Goal: Task Accomplishment & Management: Complete application form

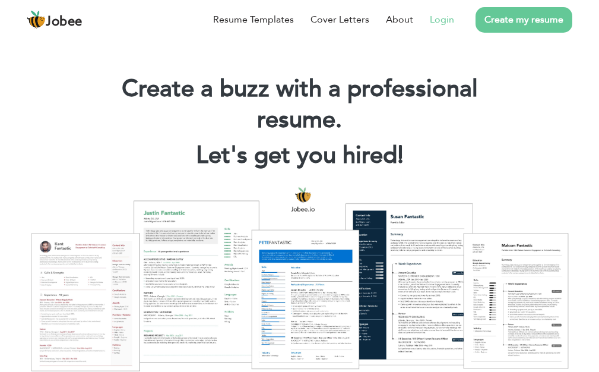
click at [437, 22] on link "Login" at bounding box center [442, 19] width 24 height 14
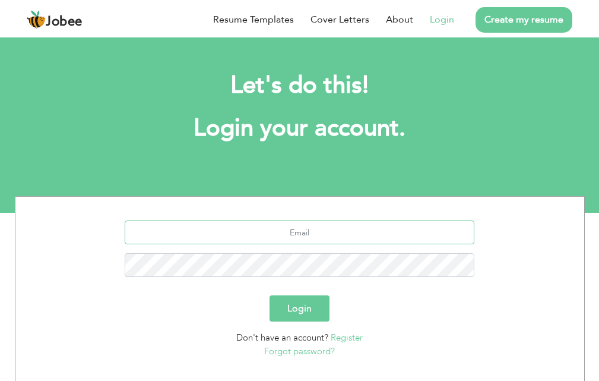
click at [323, 234] on input "text" at bounding box center [300, 232] width 350 height 24
type input "s"
click at [334, 227] on input "text" at bounding box center [300, 232] width 350 height 24
type input "[EMAIL_ADDRESS][DOMAIN_NAME]"
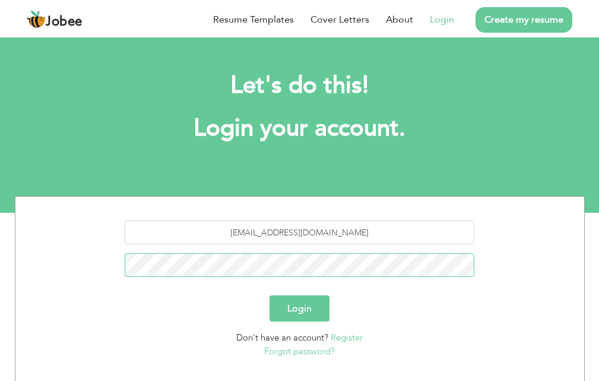
click at [270, 295] on button "Login" at bounding box center [300, 308] width 60 height 26
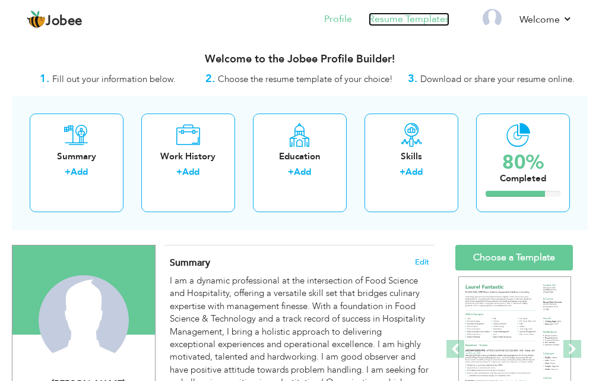
click at [400, 17] on link "Resume Templates" at bounding box center [409, 19] width 81 height 14
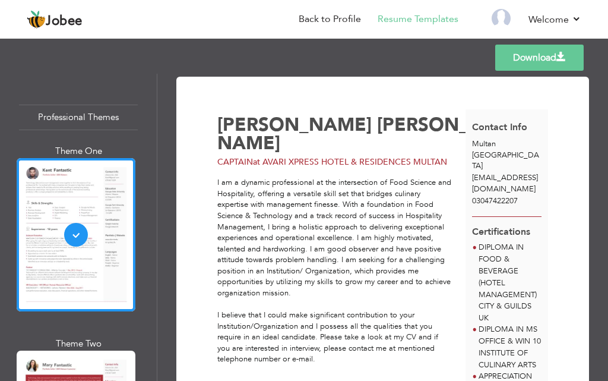
click at [315, 340] on div "I am a dynamic professional at the intersection of Food Science and Hospitality…" at bounding box center [334, 276] width 235 height 198
drag, startPoint x: 315, startPoint y: 340, endPoint x: 217, endPoint y: 298, distance: 107.2
click at [217, 298] on div "I am a dynamic professional at the intersection of Food Science and Hospitality…" at bounding box center [334, 276] width 235 height 198
copy div "I believe that I could make significant contribution to your Institution/Organi…"
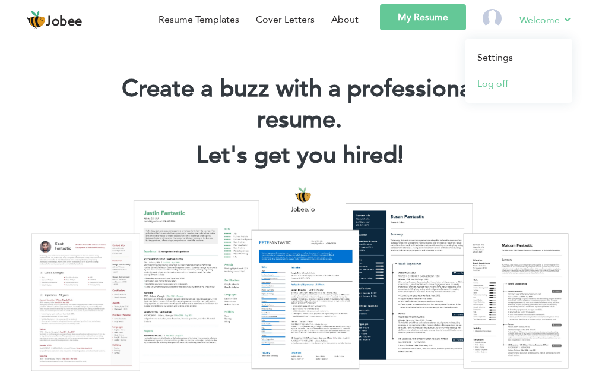
click at [513, 84] on link "Log off" at bounding box center [519, 84] width 107 height 26
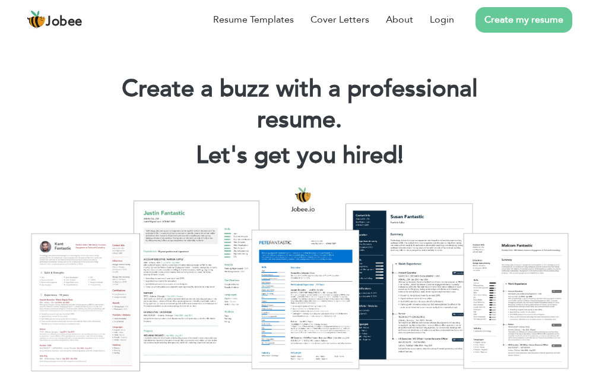
click at [520, 24] on link "Create my resume" at bounding box center [524, 20] width 97 height 26
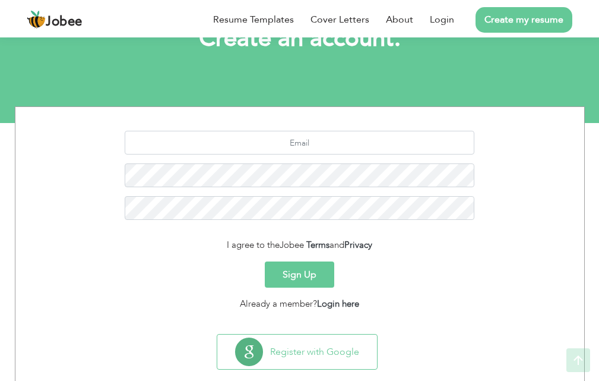
scroll to position [112, 0]
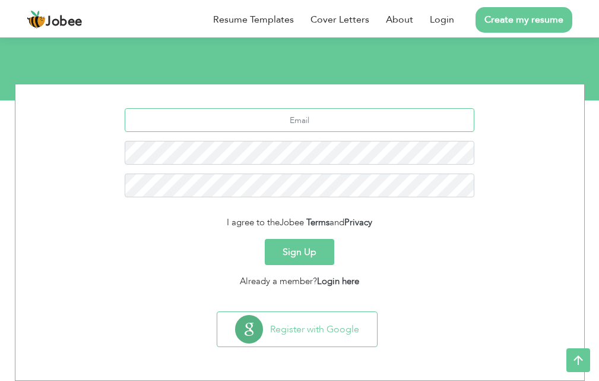
click at [306, 124] on input "text" at bounding box center [300, 120] width 350 height 24
click at [346, 122] on input "text" at bounding box center [300, 120] width 350 height 24
click at [310, 127] on input "text" at bounding box center [300, 120] width 350 height 24
type input "[EMAIL_ADDRESS][DOMAIN_NAME]"
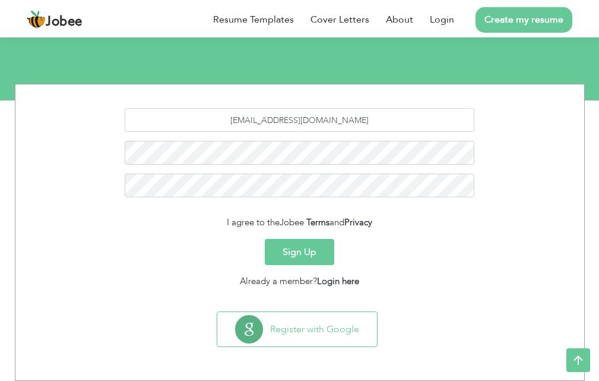
click at [310, 249] on button "Sign Up" at bounding box center [299, 252] width 69 height 26
